Goal: Navigation & Orientation: Understand site structure

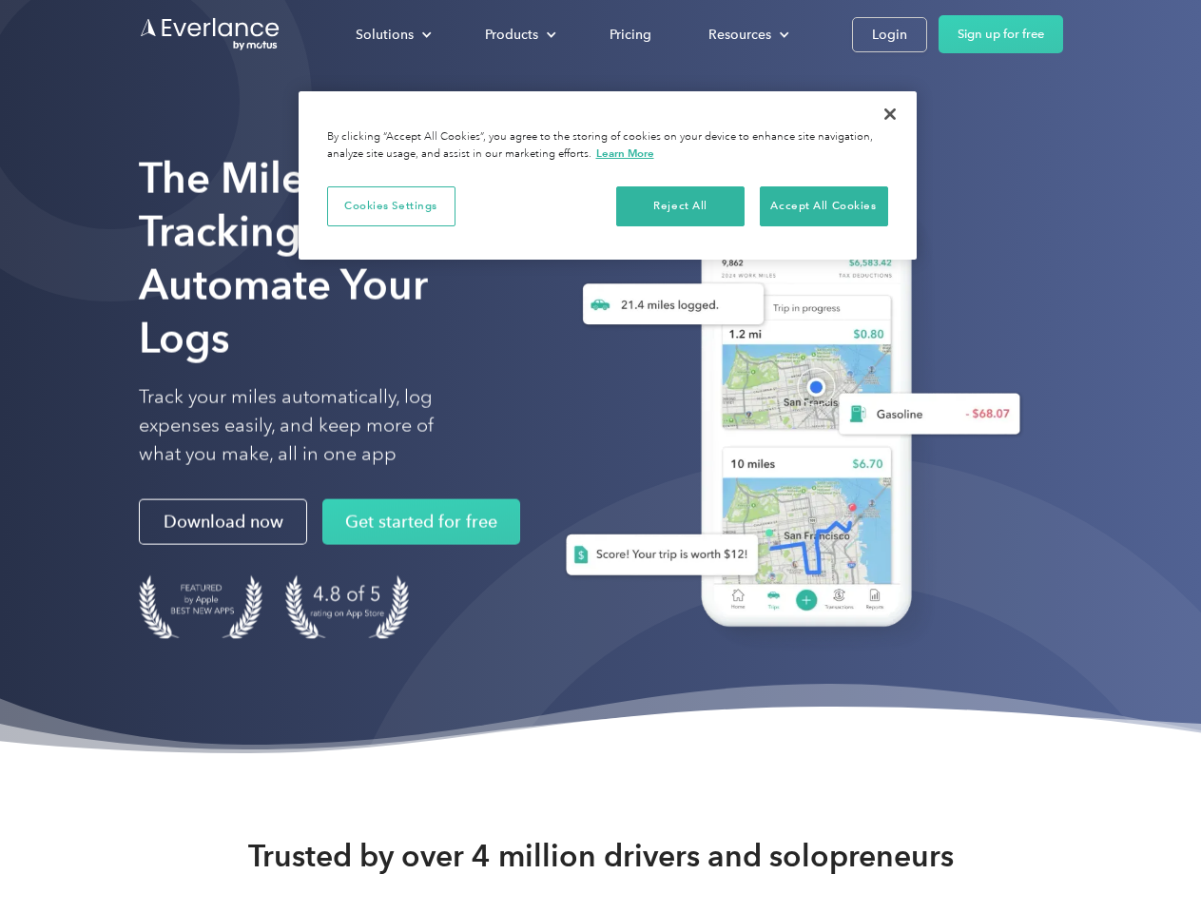
click at [393, 34] on div "Solutions" at bounding box center [385, 35] width 58 height 24
click at [518, 34] on div "Products" at bounding box center [511, 35] width 53 height 24
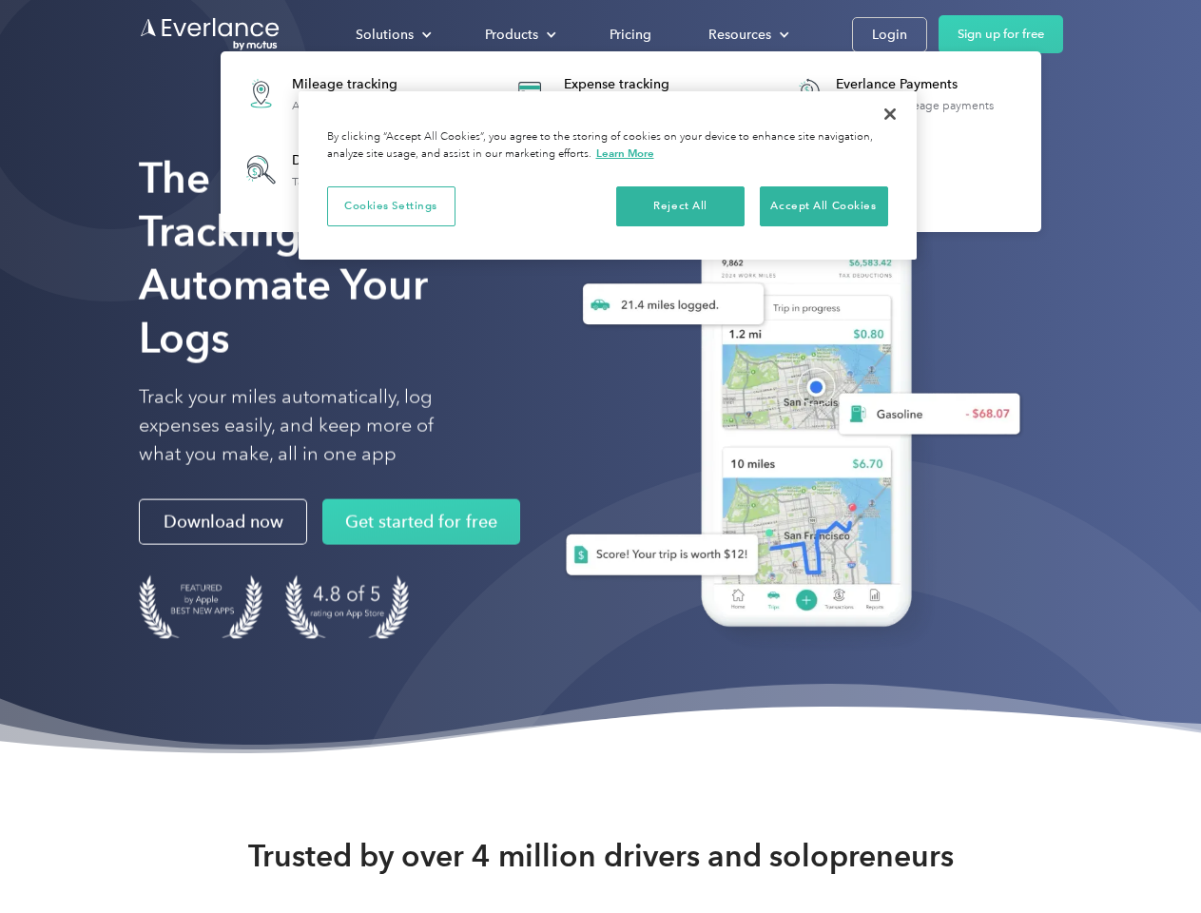
click at [746, 34] on div "Resources" at bounding box center [739, 35] width 63 height 24
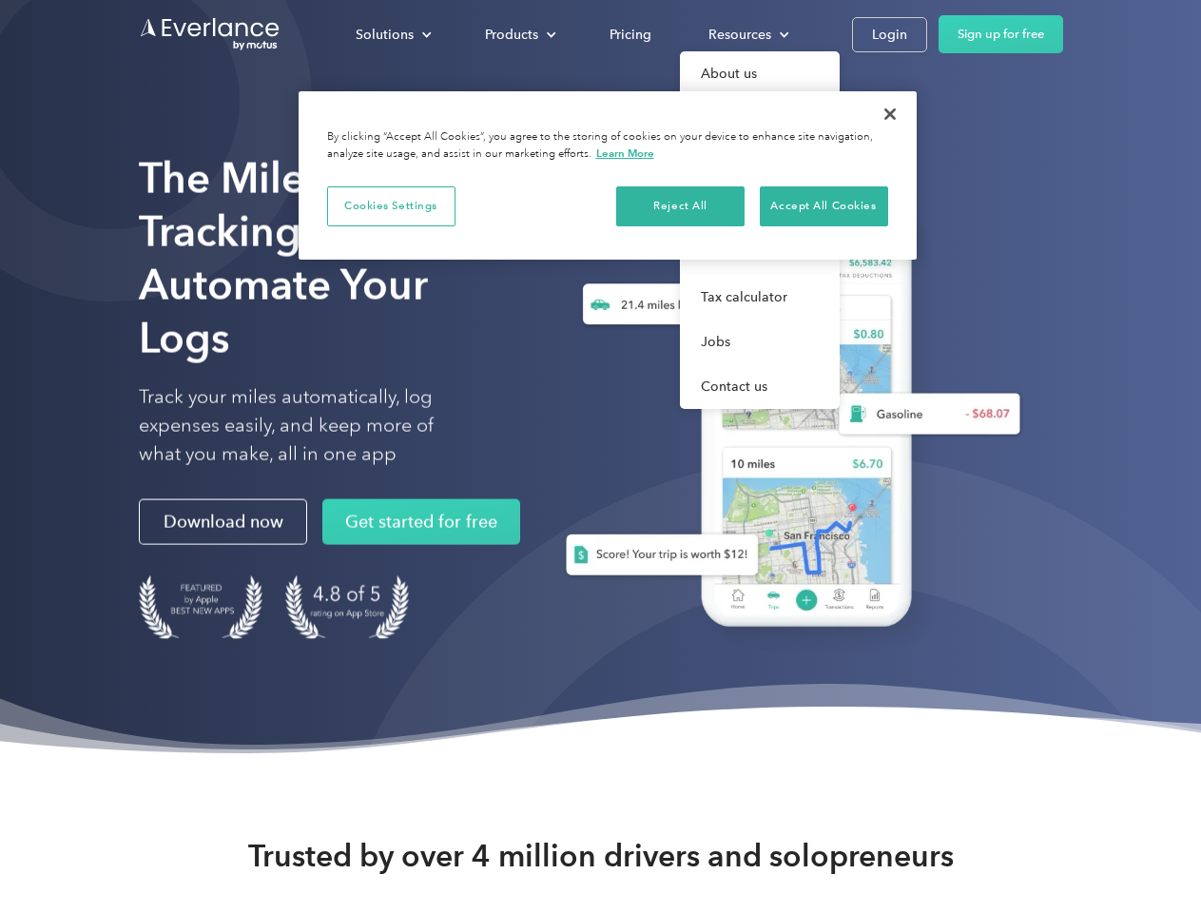
click at [391, 205] on button "Cookies Settings" at bounding box center [391, 206] width 128 height 40
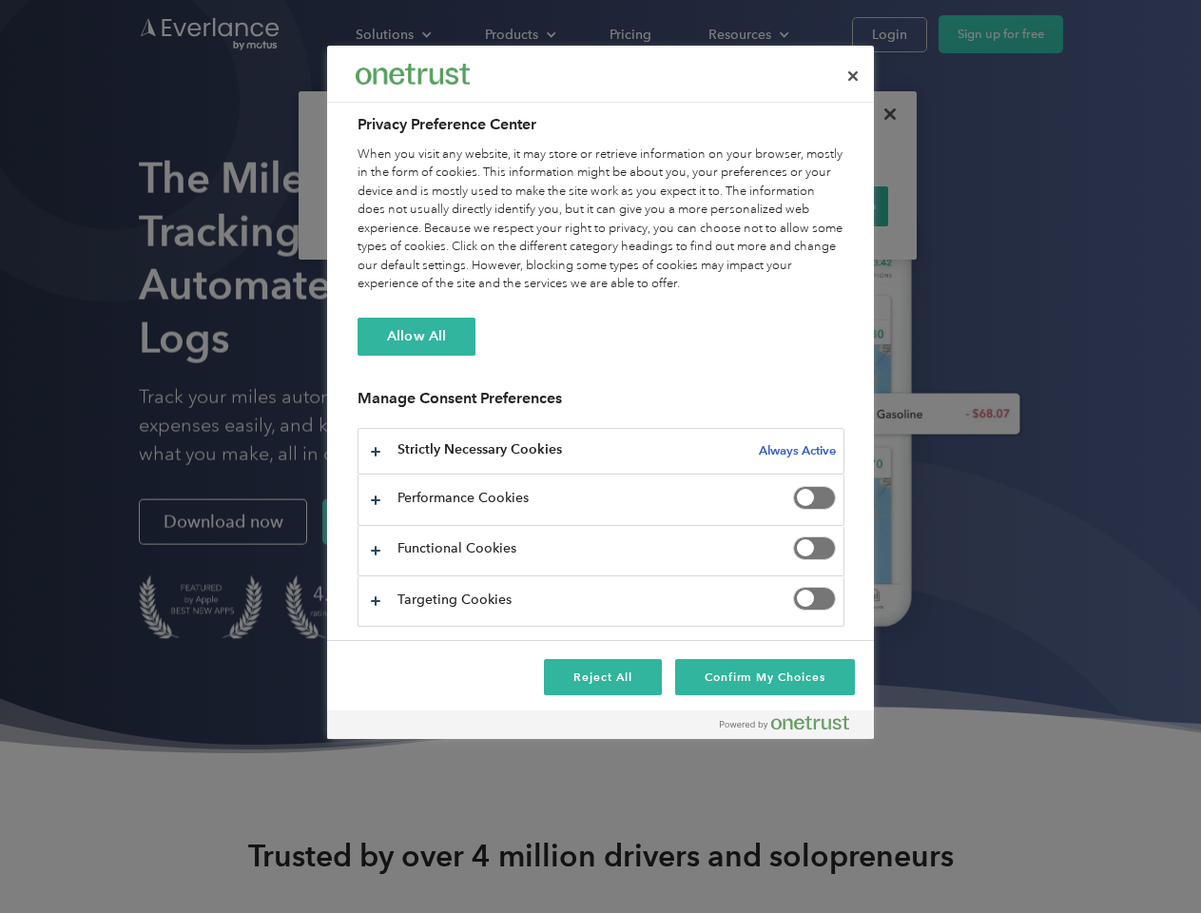
click at [681, 205] on div "When you visit any website, it may store or retrieve information on your browse…" at bounding box center [601, 219] width 487 height 148
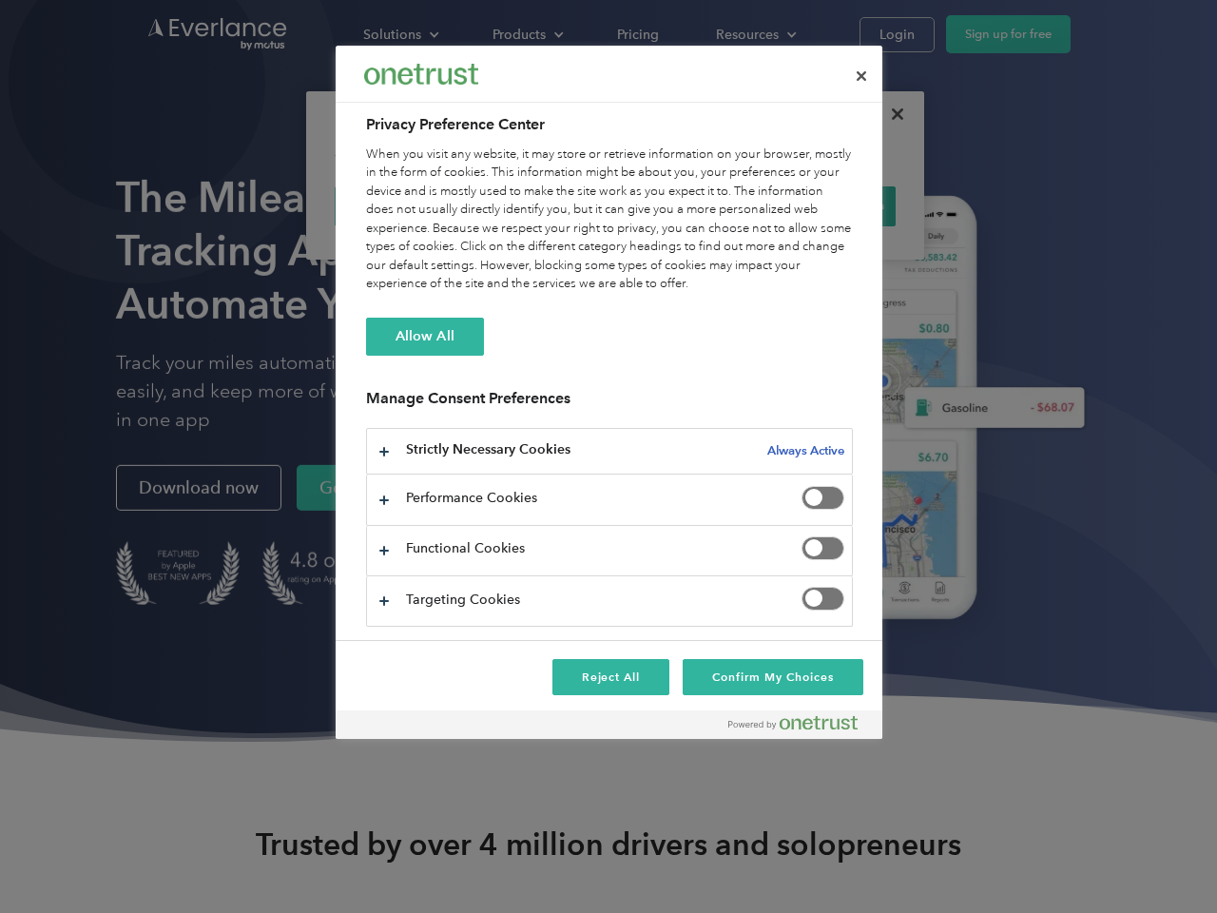
click at [824, 205] on div "When you visit any website, it may store or retrieve information on your browse…" at bounding box center [609, 219] width 487 height 148
click at [890, 114] on div at bounding box center [608, 456] width 1217 height 913
